Goal: Check status: Check status

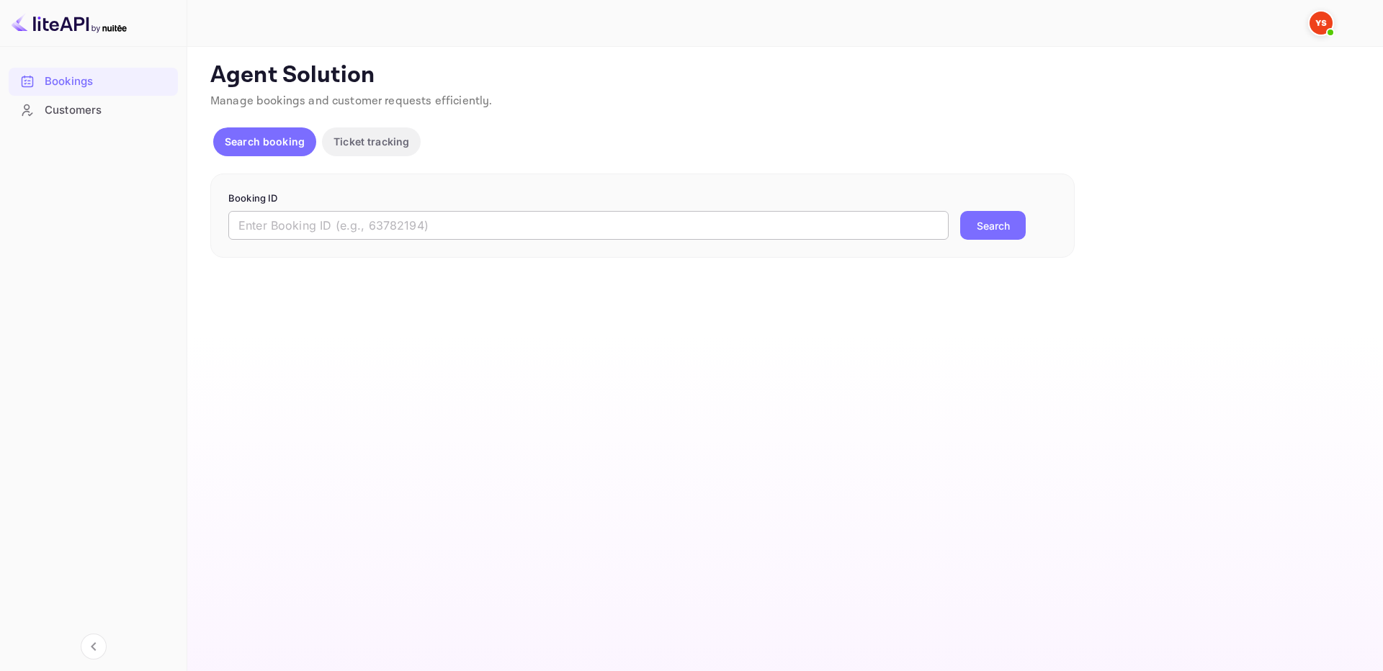
click at [471, 224] on input "text" at bounding box center [588, 225] width 720 height 29
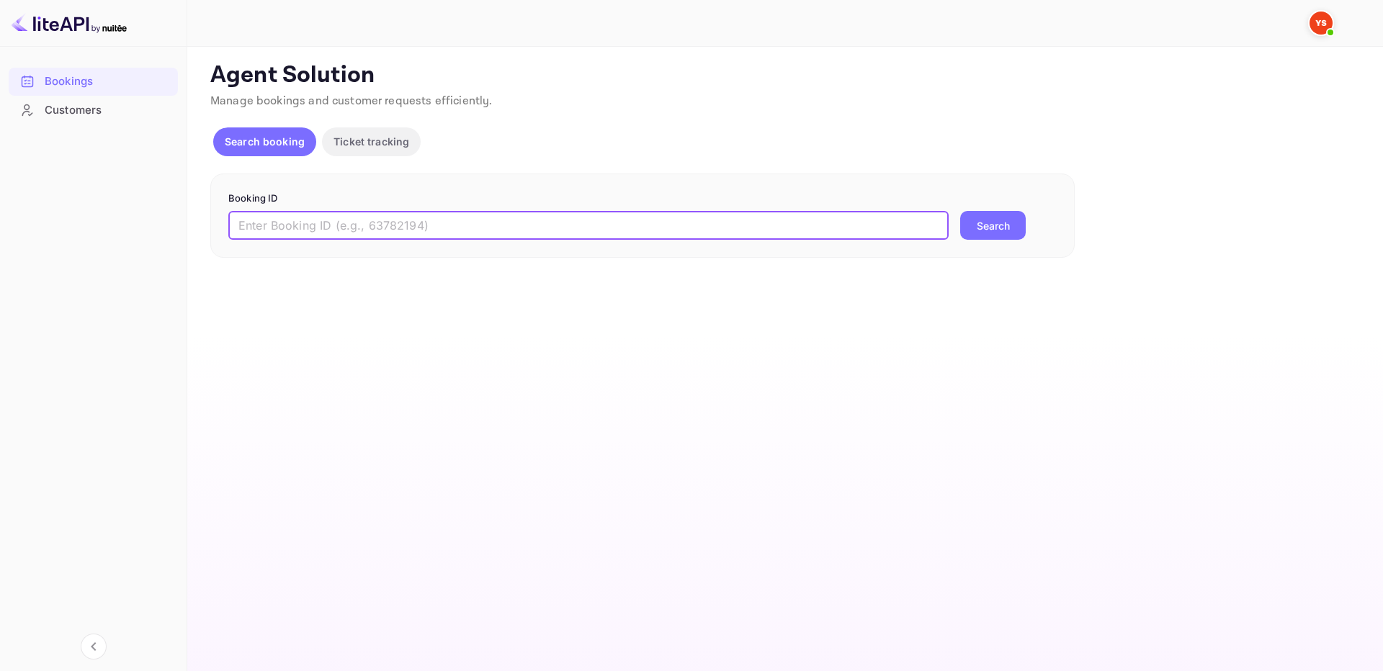
paste input "9454336"
type input "9454336"
click at [986, 244] on div "Booking ID 9454336 ​ Search" at bounding box center [642, 216] width 865 height 85
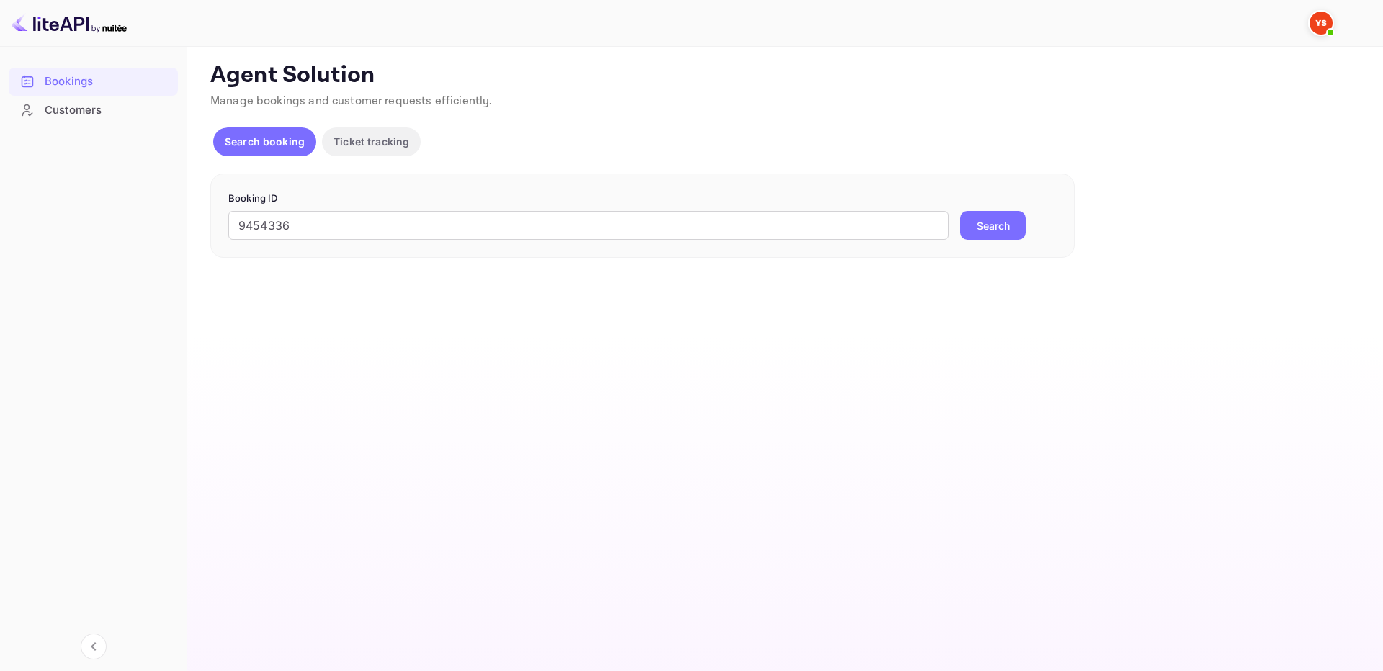
click at [982, 218] on button "Search" at bounding box center [993, 225] width 66 height 29
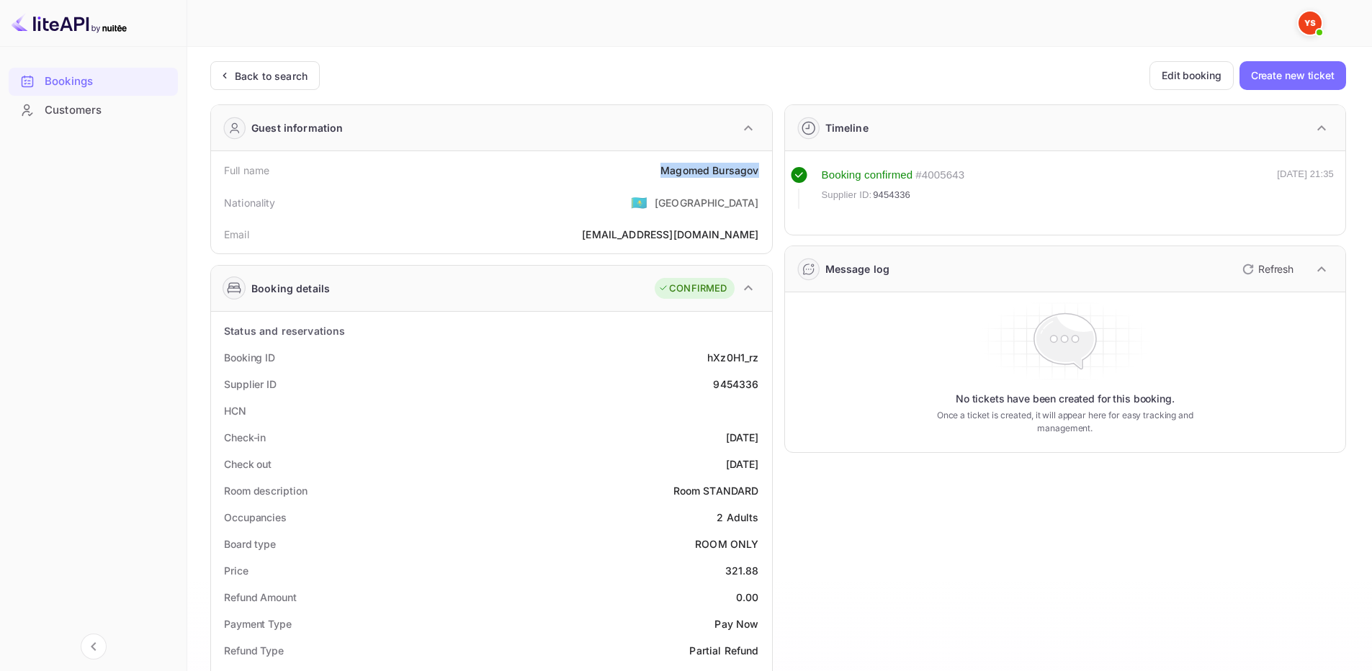
drag, startPoint x: 659, startPoint y: 170, endPoint x: 762, endPoint y: 172, distance: 103.8
click at [762, 172] on div "Full name [PERSON_NAME]" at bounding box center [492, 170] width 550 height 27
copy div "Magomed Bursagov"
drag, startPoint x: 710, startPoint y: 386, endPoint x: 762, endPoint y: 385, distance: 51.2
click at [762, 385] on div "Supplier ID 9454336" at bounding box center [492, 384] width 550 height 27
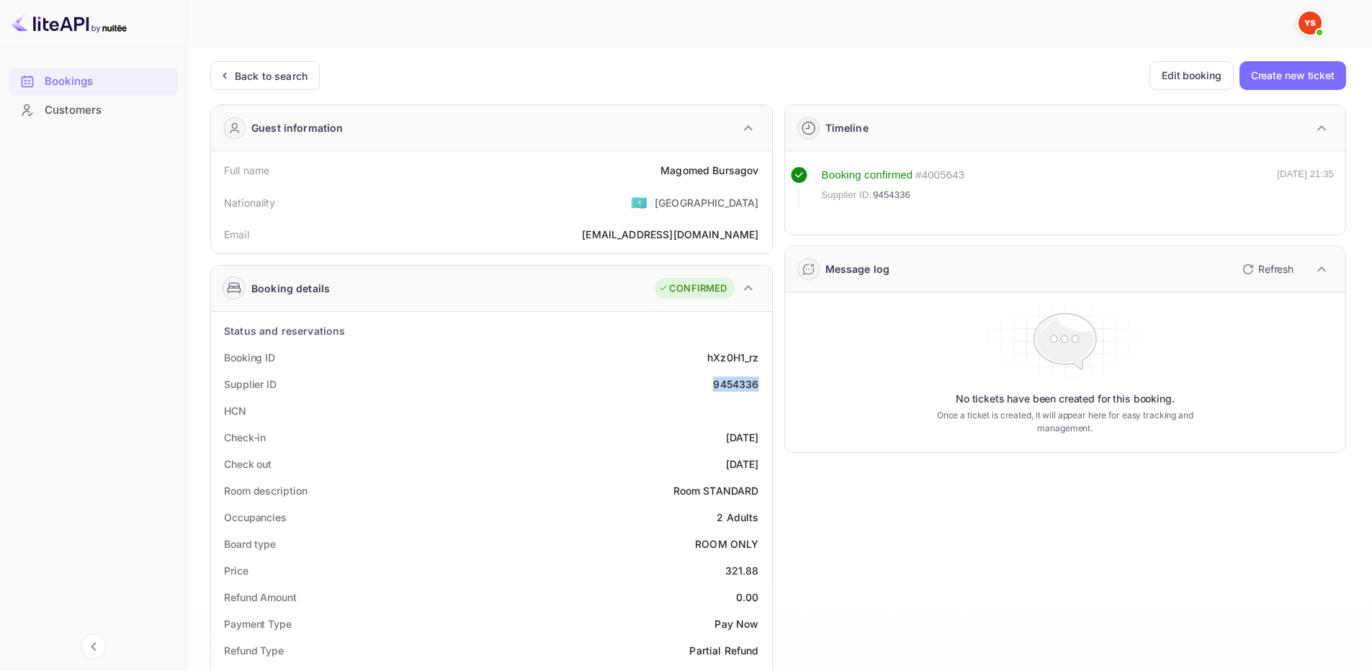
copy div "9454336"
drag, startPoint x: 727, startPoint y: 573, endPoint x: 762, endPoint y: 573, distance: 34.6
click at [762, 573] on div "Price 321.88" at bounding box center [492, 571] width 550 height 27
copy div "321.88"
